Goal: Task Accomplishment & Management: Complete application form

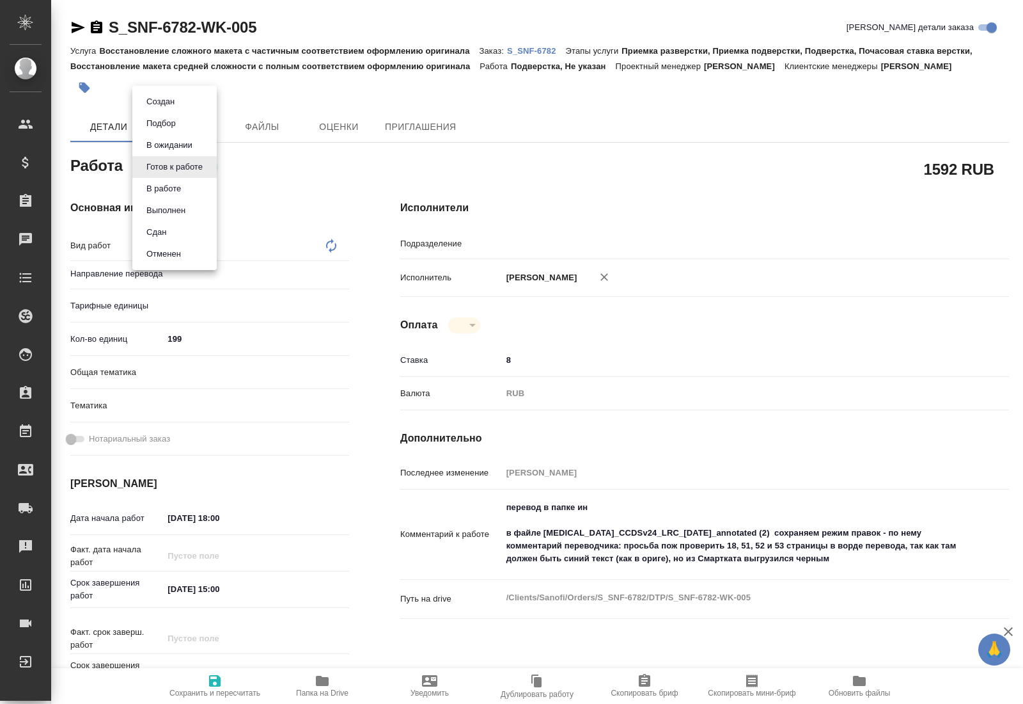
click at [205, 169] on body "🙏 .cls-1 fill:#fff; AWATERA [PERSON_NAME] Спецификации Заказы Чаты Todo Проекты…" at bounding box center [511, 352] width 1023 height 704
click at [182, 187] on li "В работе" at bounding box center [174, 189] width 84 height 22
type input "Не указан"
type input "DTPspecialists"
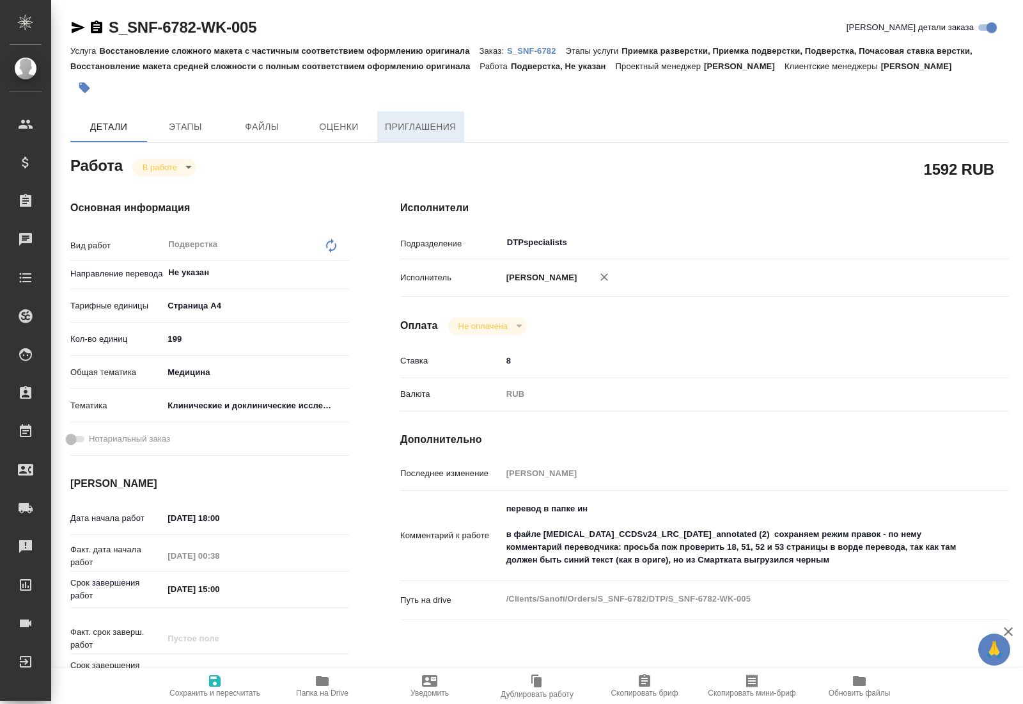
type textarea "x"
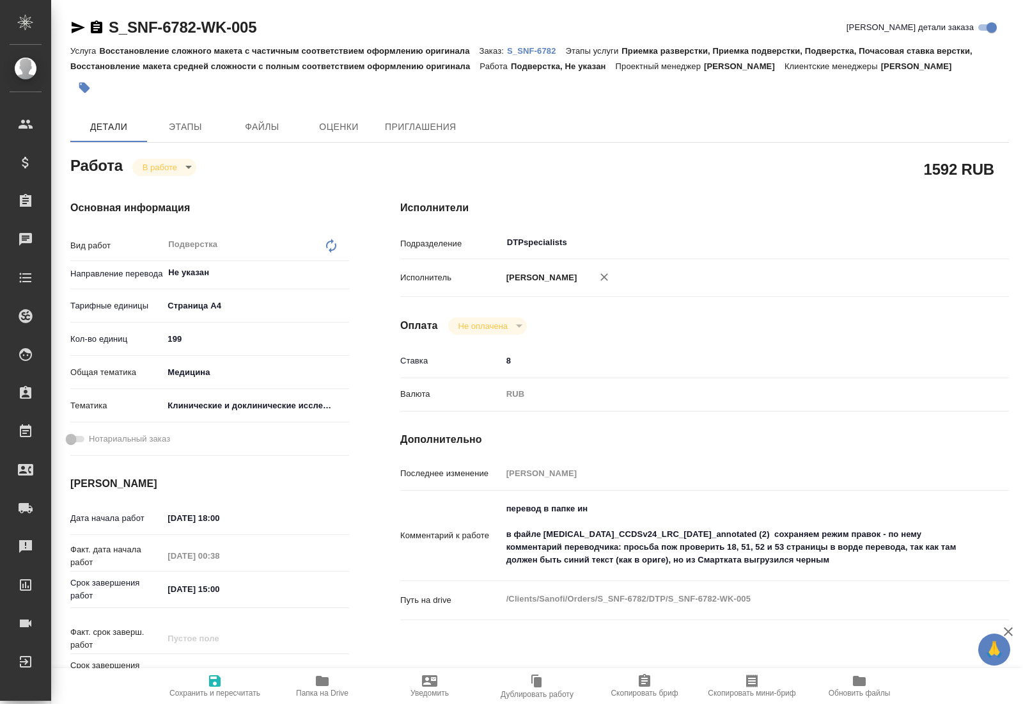
type textarea "x"
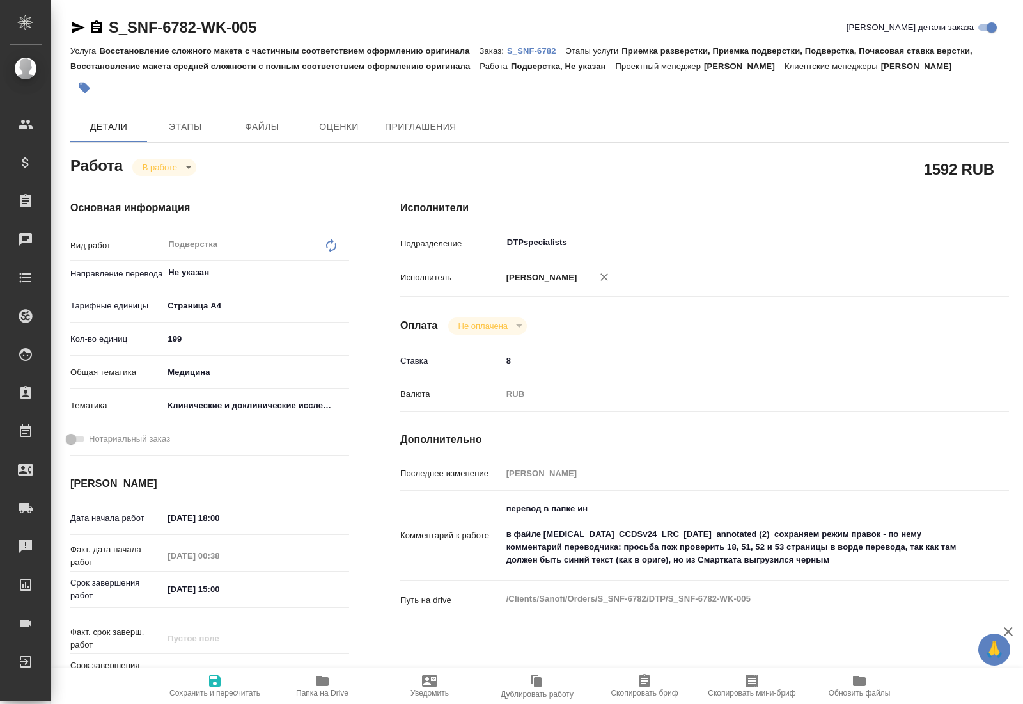
type textarea "x"
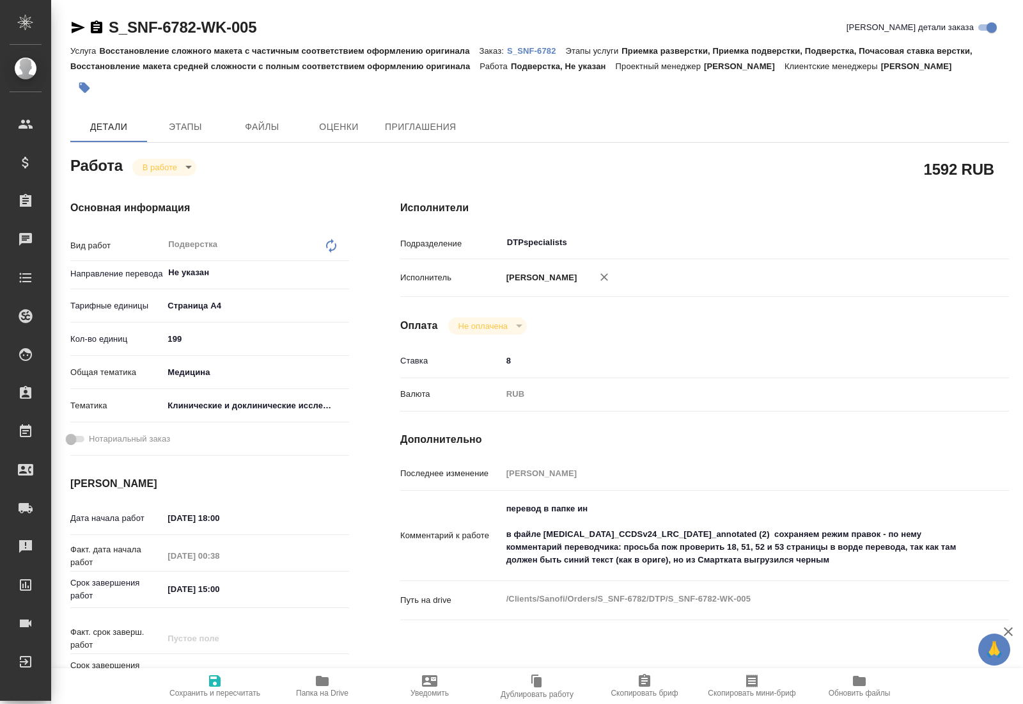
type textarea "x"
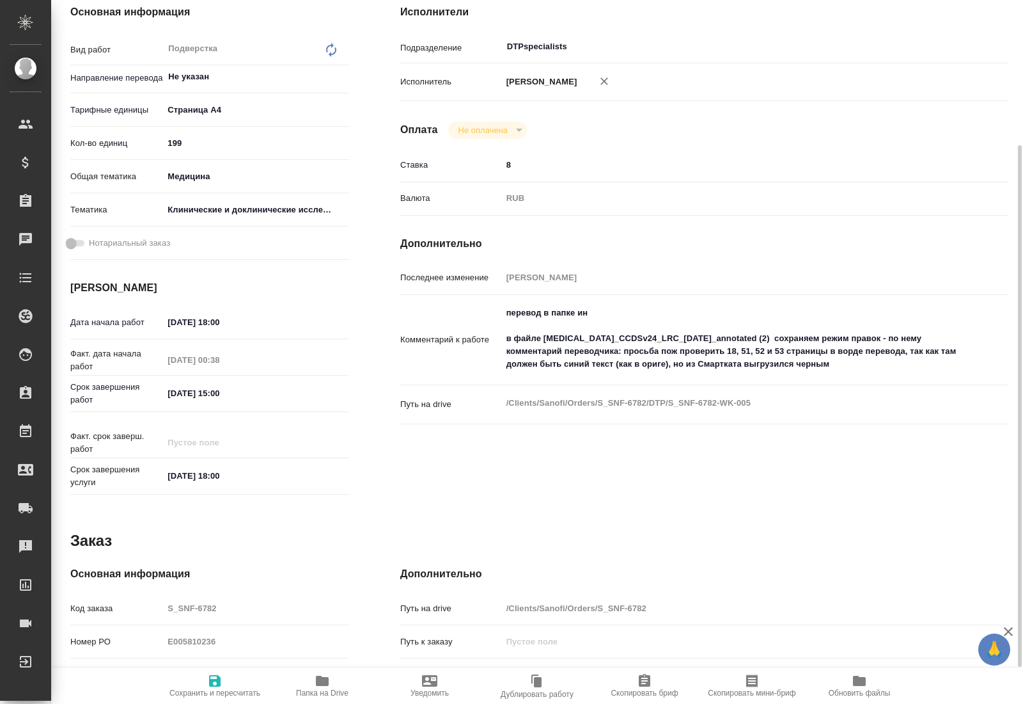
scroll to position [246, 0]
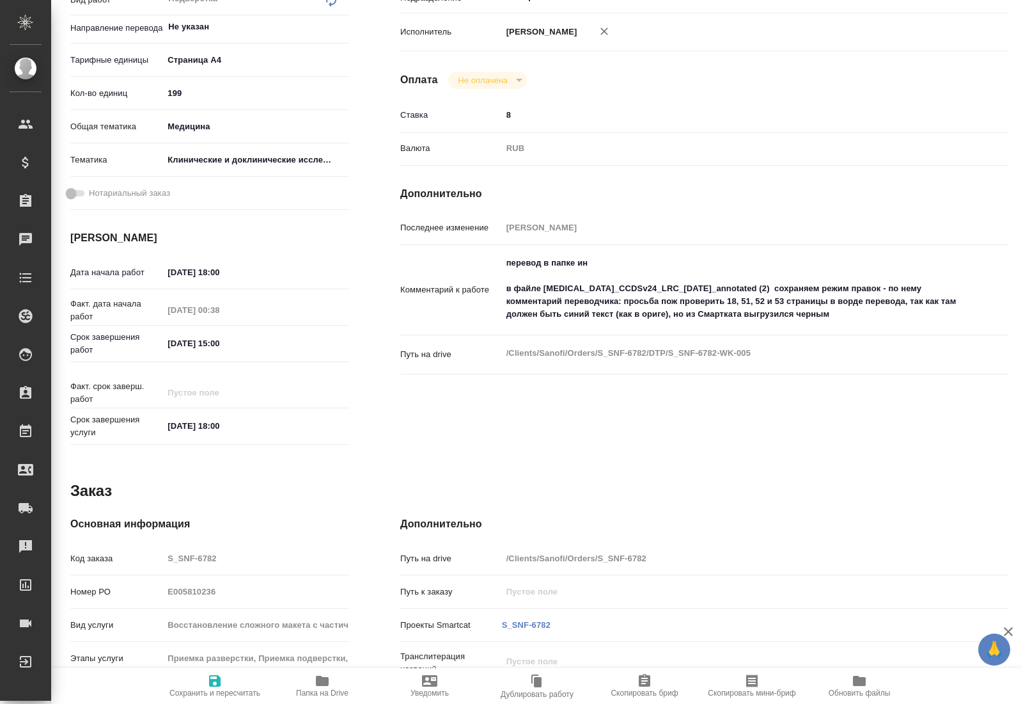
click at [319, 686] on icon "button" at bounding box center [322, 680] width 15 height 15
type textarea "x"
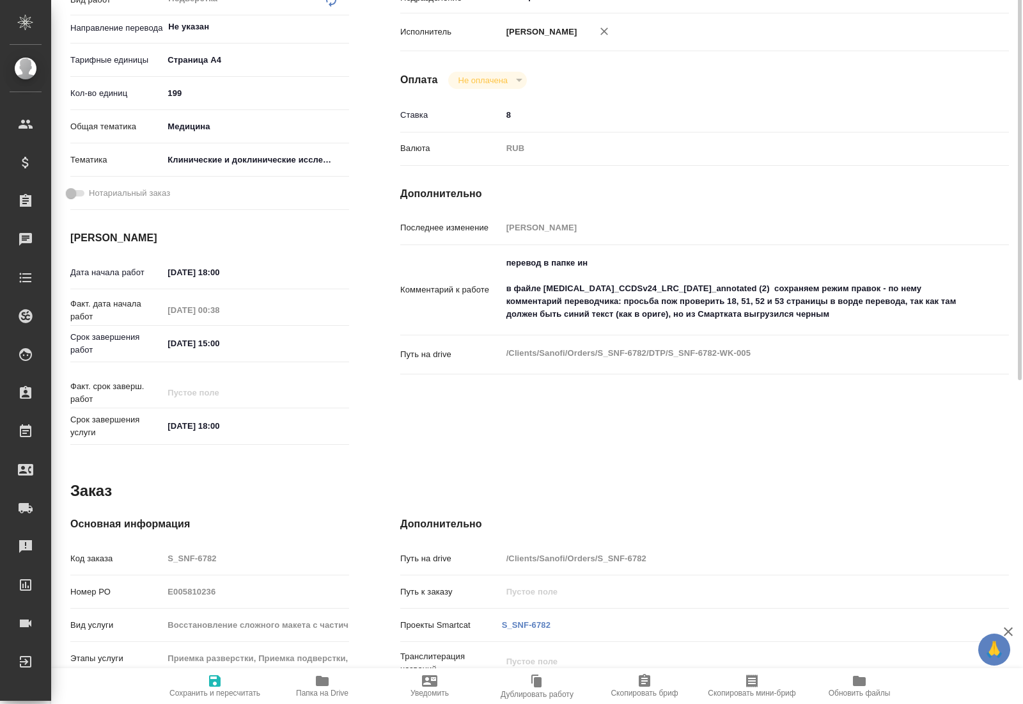
type textarea "x"
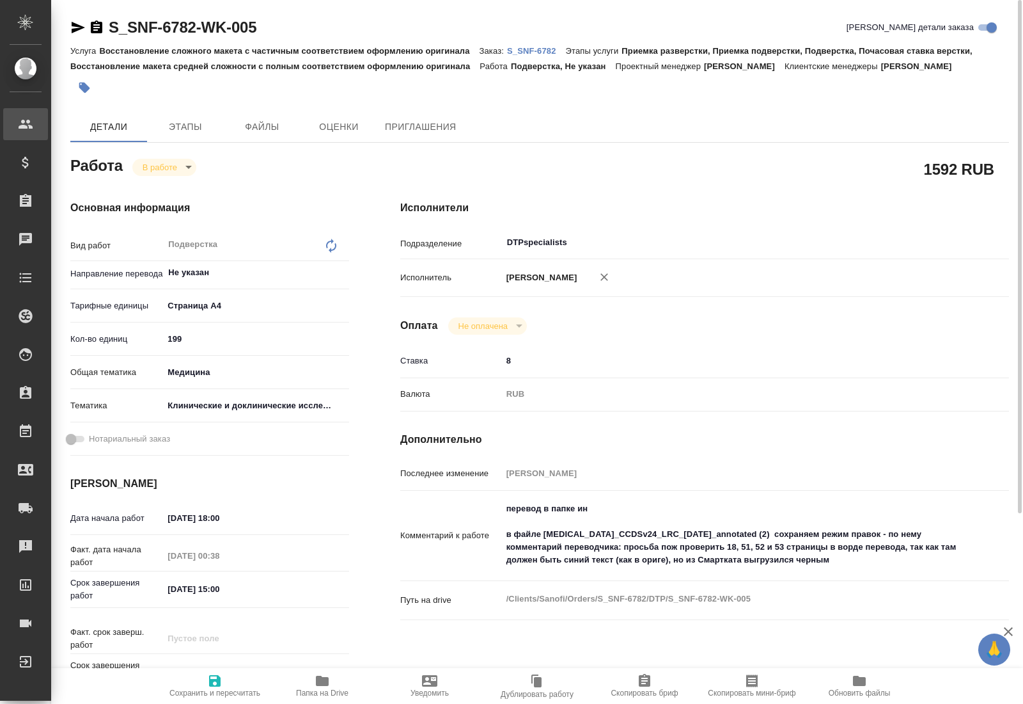
type textarea "x"
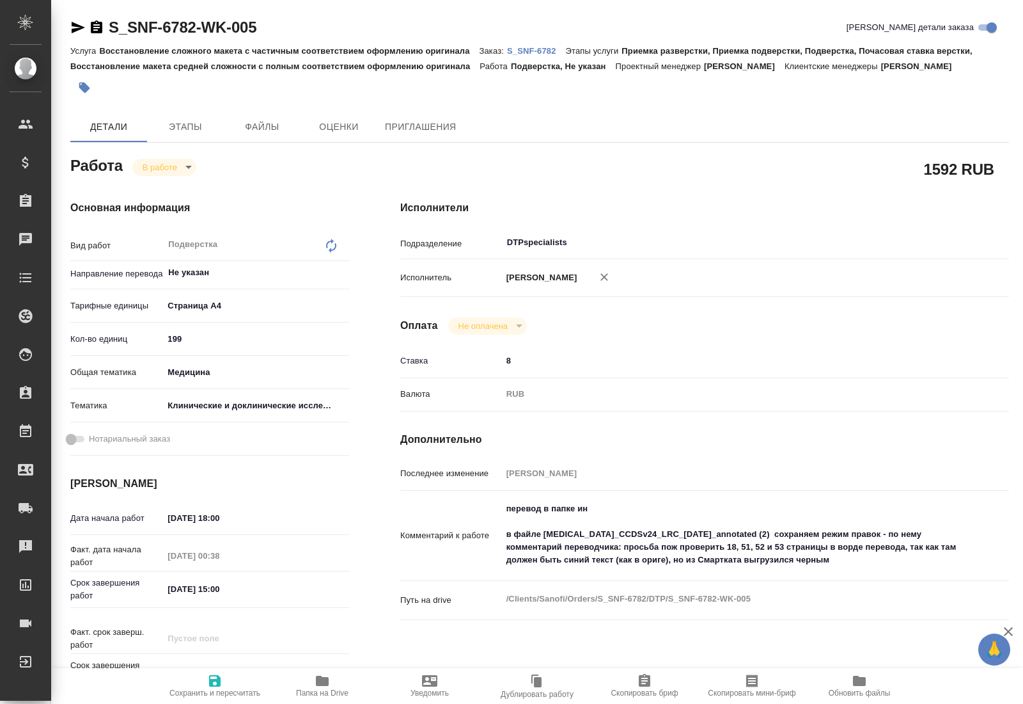
type textarea "x"
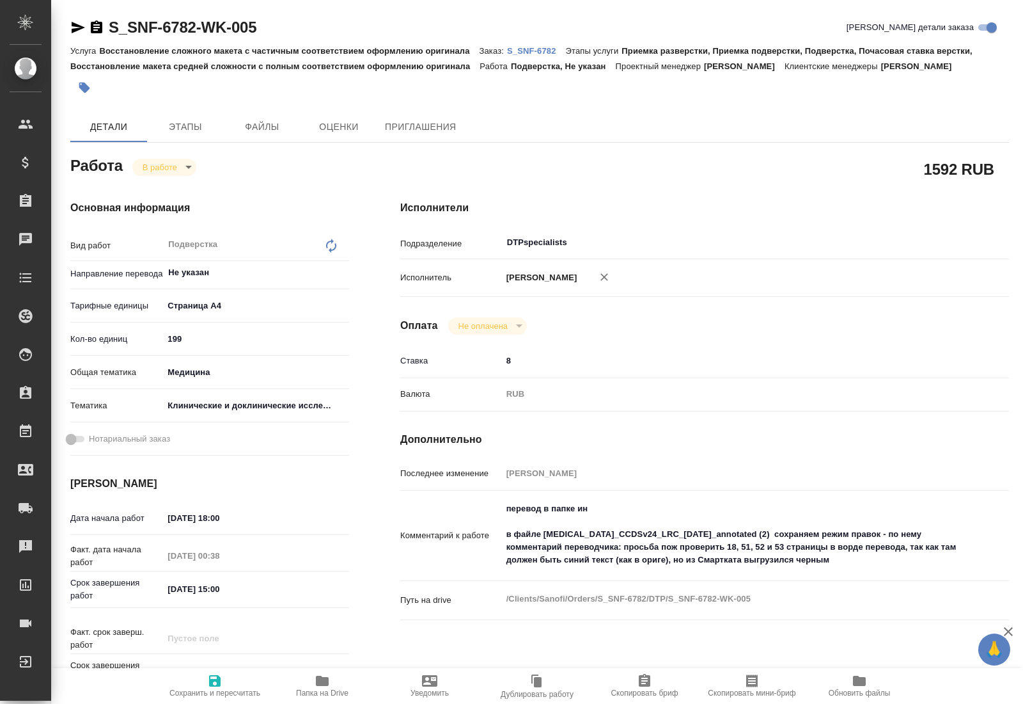
type textarea "x"
